Goal: Transaction & Acquisition: Download file/media

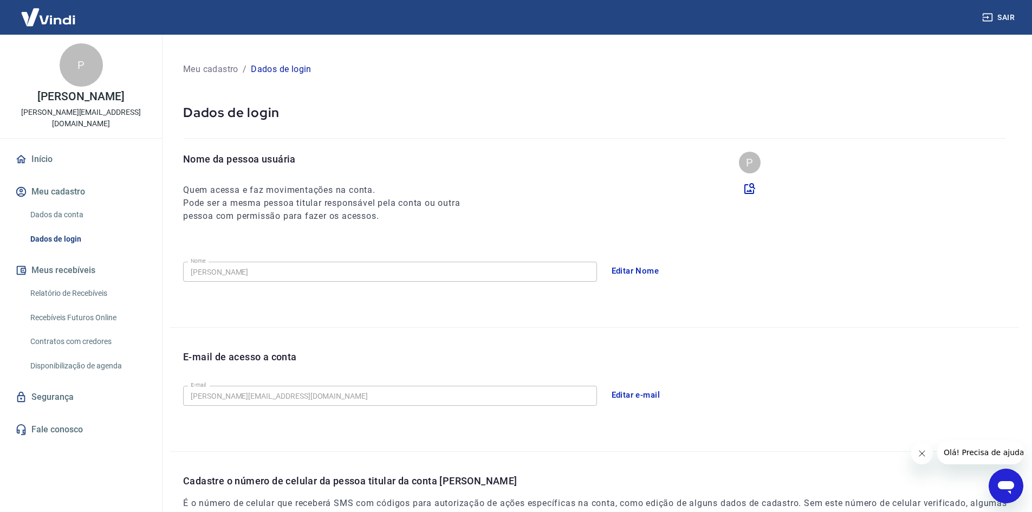
click at [95, 282] on link "Relatório de Recebíveis" at bounding box center [87, 293] width 123 height 22
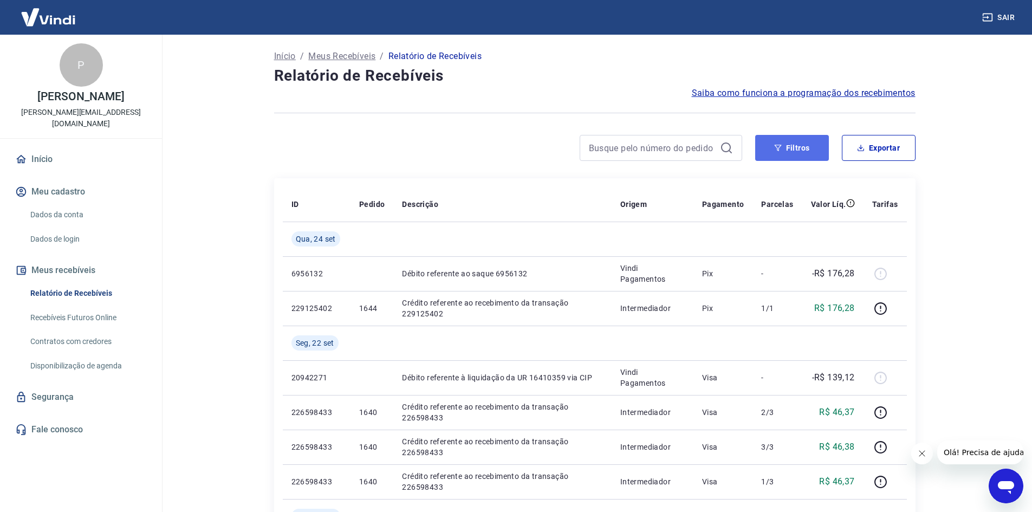
click at [777, 155] on button "Filtros" at bounding box center [792, 148] width 74 height 26
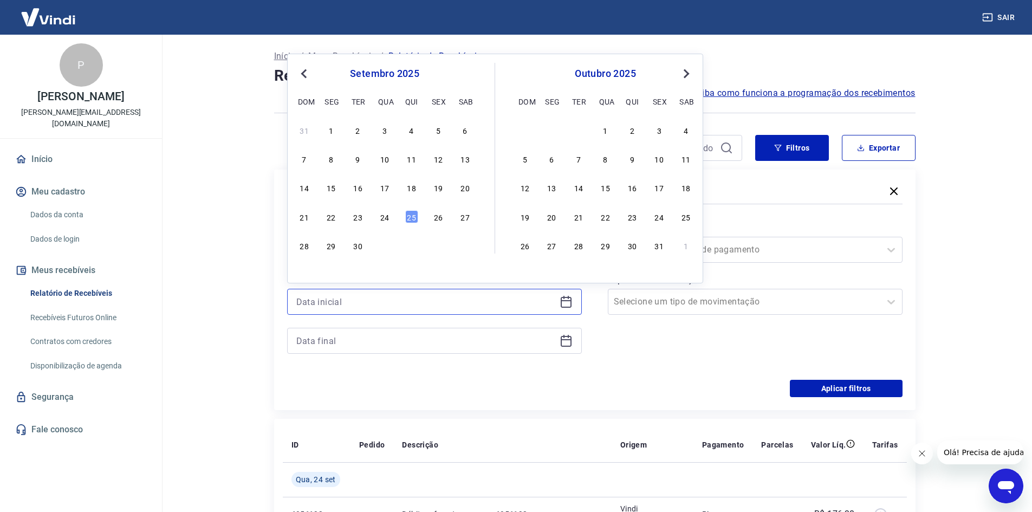
click at [371, 295] on input at bounding box center [425, 302] width 259 height 16
click at [330, 129] on div "1" at bounding box center [330, 130] width 13 height 13
type input "[DATE]"
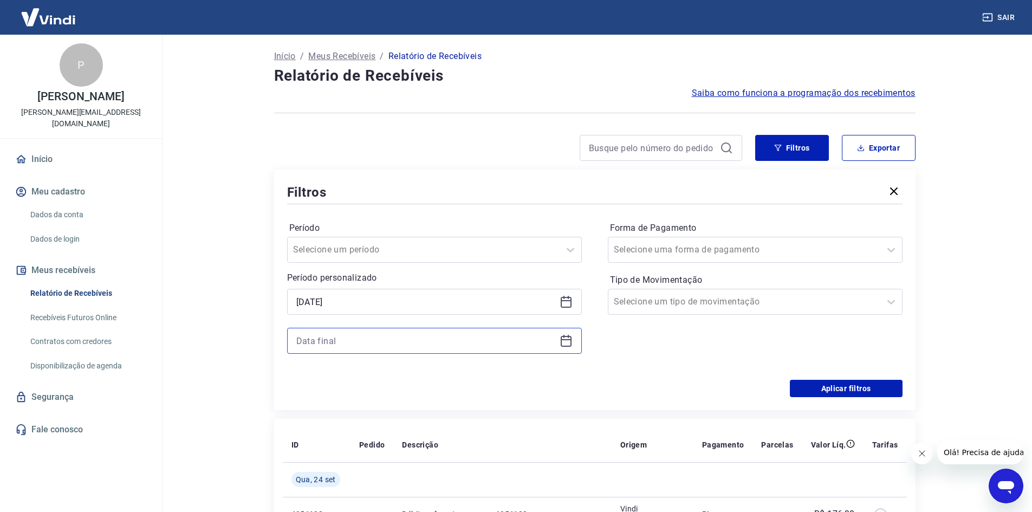
click at [370, 344] on input at bounding box center [425, 341] width 259 height 16
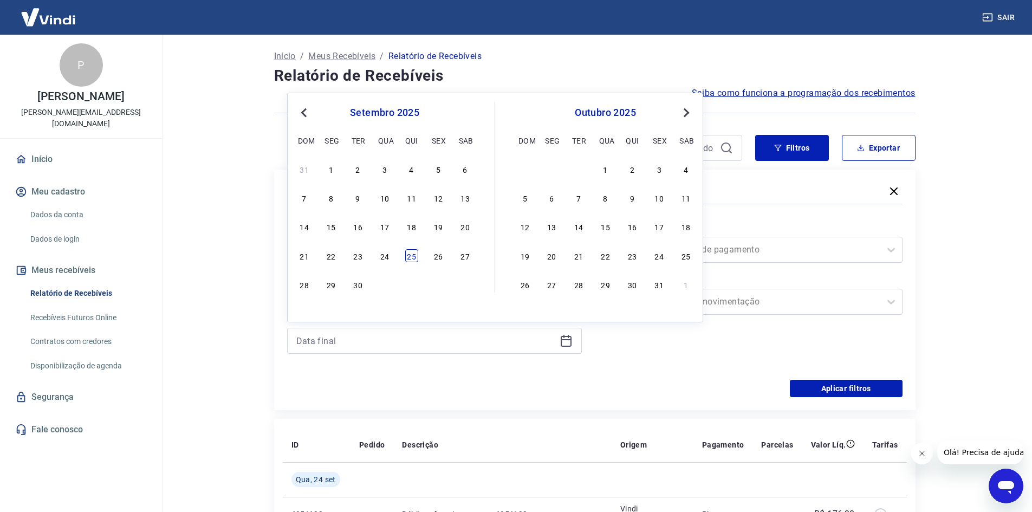
click at [408, 257] on div "25" at bounding box center [411, 255] width 13 height 13
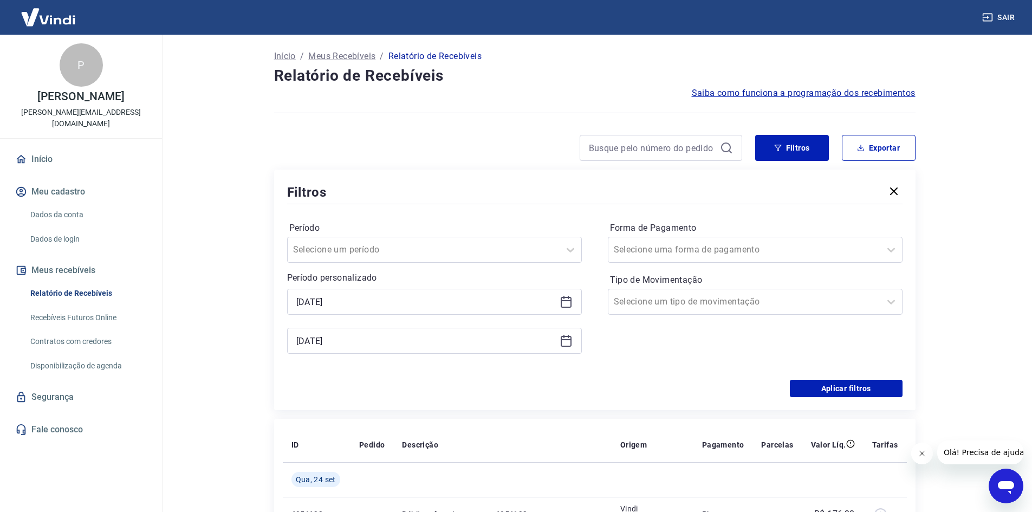
type input "[DATE]"
click at [839, 385] on button "Aplicar filtros" at bounding box center [846, 388] width 113 height 17
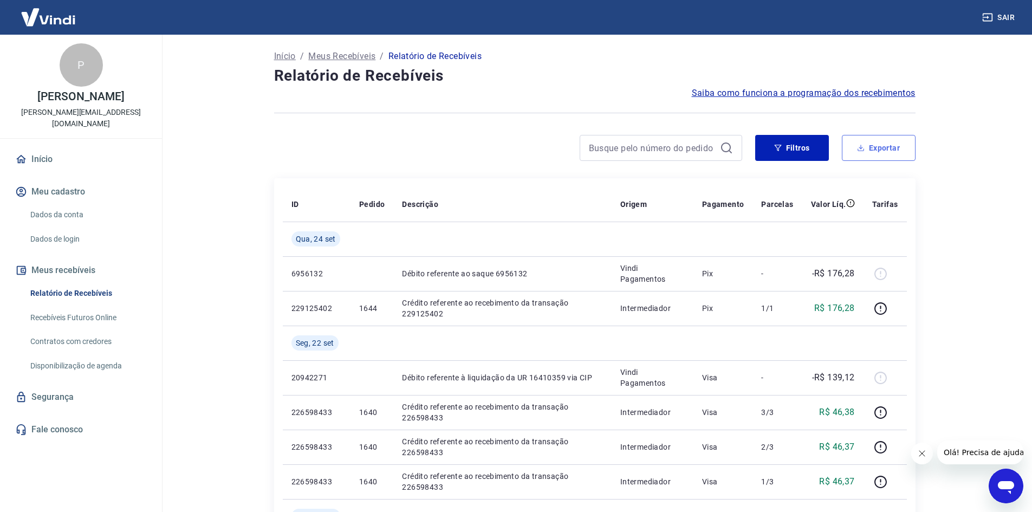
click at [885, 146] on button "Exportar" at bounding box center [879, 148] width 74 height 26
type input "[DATE]"
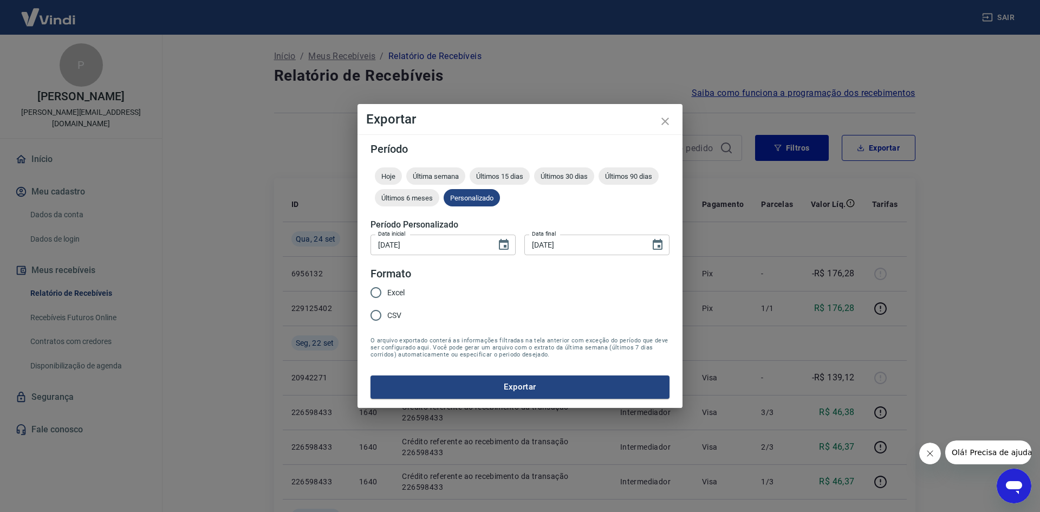
click at [395, 286] on label "Excel" at bounding box center [385, 292] width 40 height 23
click at [387, 286] on input "Excel" at bounding box center [376, 292] width 23 height 23
radio input "true"
click at [477, 391] on button "Exportar" at bounding box center [520, 386] width 299 height 23
